Goal: Transaction & Acquisition: Purchase product/service

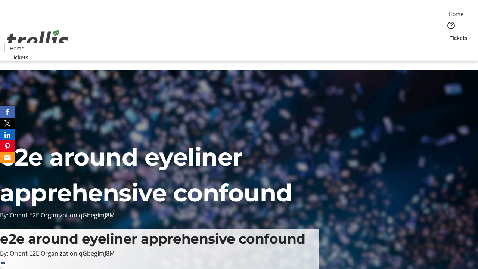
click at [449, 34] on span "Tickets" at bounding box center [458, 38] width 18 height 8
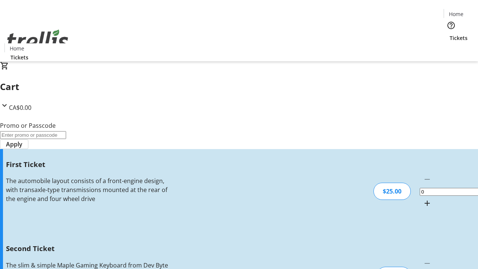
click at [422, 198] on mat-icon "Increment by one" at bounding box center [426, 202] width 9 height 9
type input "1"
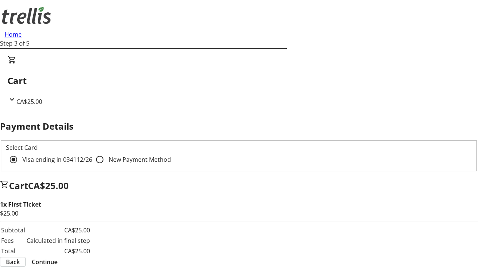
click at [92, 152] on input "New Payment Method" at bounding box center [99, 159] width 15 height 15
radio input "true"
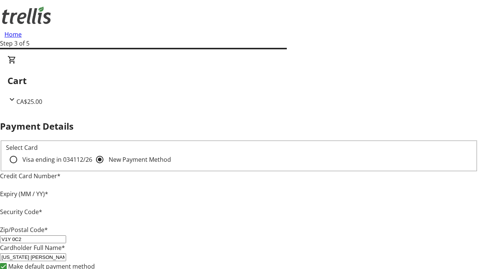
type input "V1Y 0C2"
